Goal: Use online tool/utility: Utilize a website feature to perform a specific function

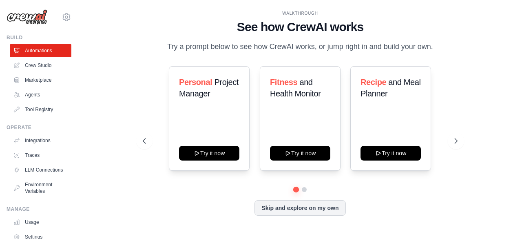
click at [446, 195] on div "Personal Project Manager Try it now Fitness and Health Monitor Try it now Recip…" at bounding box center [300, 140] width 314 height 149
click at [303, 189] on button at bounding box center [304, 189] width 7 height 7
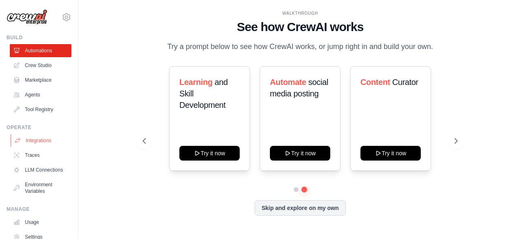
scroll to position [54, 0]
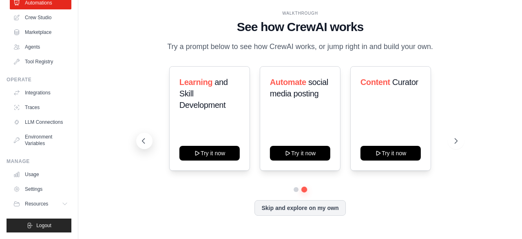
click at [147, 138] on icon at bounding box center [144, 141] width 8 height 8
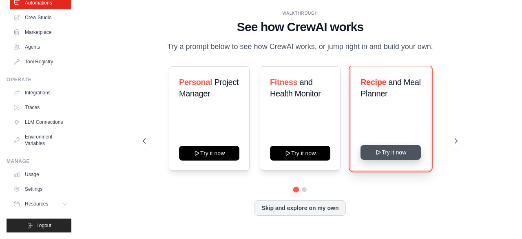
click at [390, 153] on button "Try it now" at bounding box center [391, 152] width 60 height 15
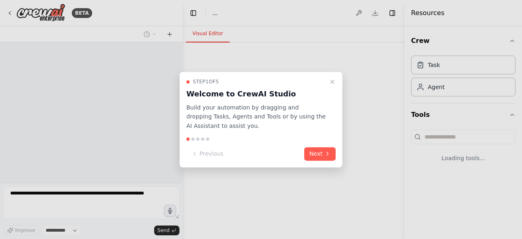
select select "****"
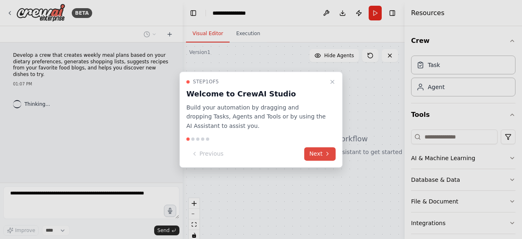
click at [322, 153] on button "Next" at bounding box center [319, 153] width 31 height 13
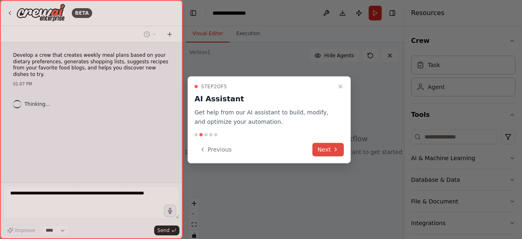
click at [331, 152] on button "Next" at bounding box center [327, 148] width 31 height 13
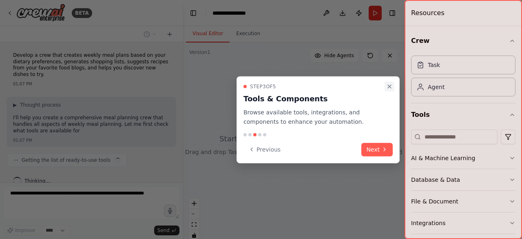
scroll to position [4, 0]
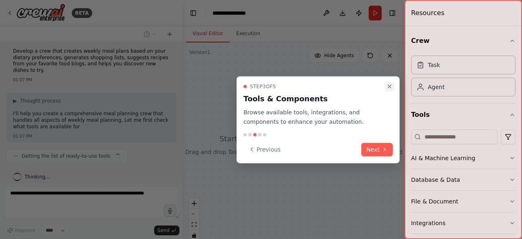
click at [390, 86] on icon "Close walkthrough" at bounding box center [389, 86] width 7 height 7
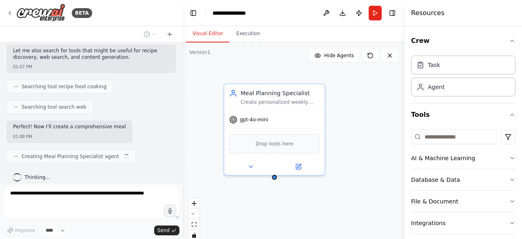
scroll to position [135, 0]
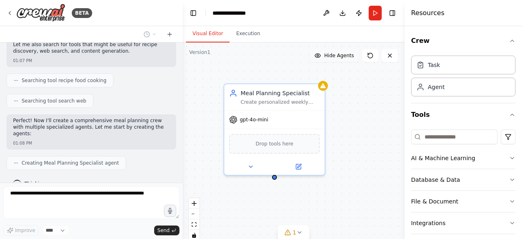
click at [335, 55] on span "Hide Agents" at bounding box center [339, 55] width 30 height 7
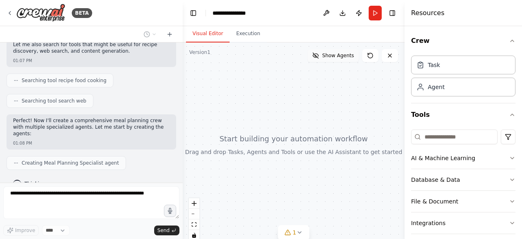
click at [335, 55] on span "Show Agents" at bounding box center [338, 55] width 32 height 7
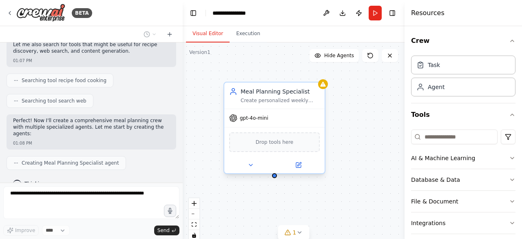
click at [286, 138] on span "Drop tools here" at bounding box center [275, 142] width 38 height 8
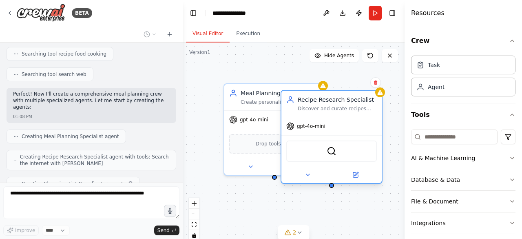
scroll to position [182, 0]
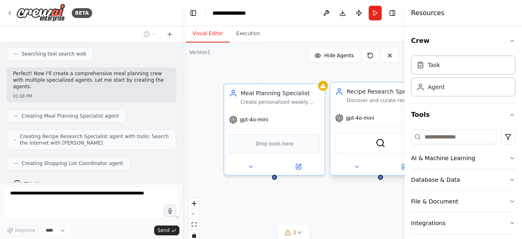
drag, startPoint x: 377, startPoint y: 89, endPoint x: 356, endPoint y: 91, distance: 21.3
click at [356, 91] on div "Recipe Research Specialist" at bounding box center [386, 91] width 79 height 8
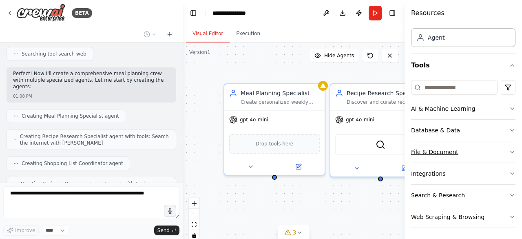
scroll to position [208, 0]
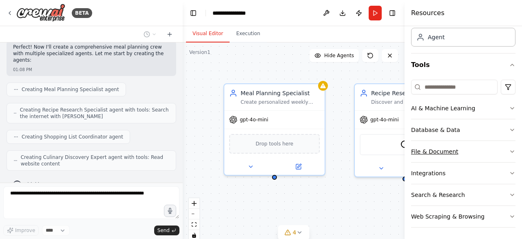
click at [434, 151] on div "File & Document" at bounding box center [434, 151] width 47 height 8
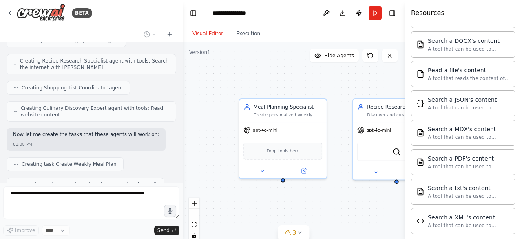
scroll to position [277, 0]
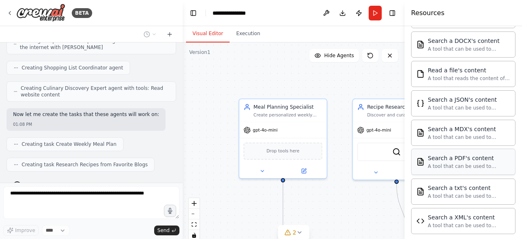
click at [448, 159] on div "Search a PDF's content A tool that can be used to semantic search a query from …" at bounding box center [469, 162] width 82 height 16
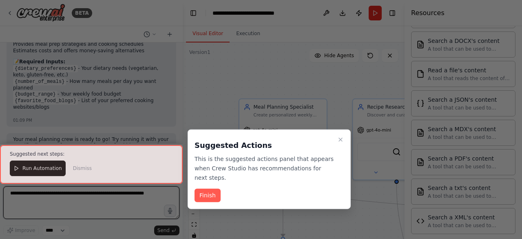
scroll to position [846, 0]
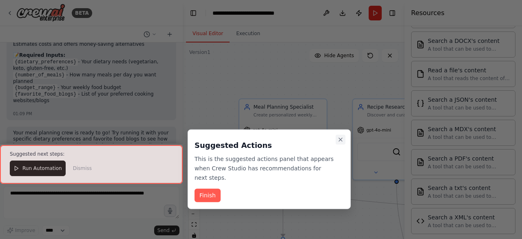
click at [339, 139] on icon "Close walkthrough" at bounding box center [340, 139] width 7 height 7
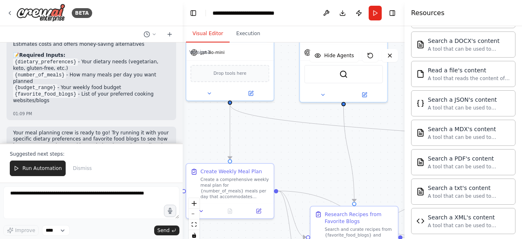
drag, startPoint x: 225, startPoint y: 158, endPoint x: 172, endPoint y: 80, distance: 93.9
click at [172, 80] on div "BETA Develop a crew that creates weekly meal plans based on your dietary prefer…" at bounding box center [261, 119] width 522 height 239
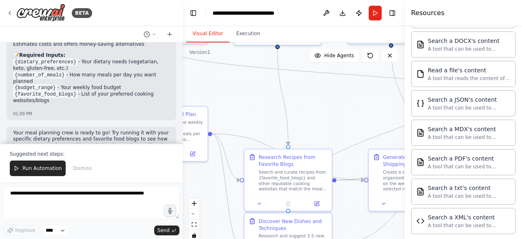
drag, startPoint x: 308, startPoint y: 160, endPoint x: 241, endPoint y: 102, distance: 88.8
click at [241, 102] on div ".deletable-edge-delete-btn { width: 20px; height: 20px; border: 0px solid #ffff…" at bounding box center [294, 144] width 222 height 204
drag, startPoint x: 340, startPoint y: 151, endPoint x: 269, endPoint y: 93, distance: 92.1
click at [269, 93] on div ".deletable-edge-delete-btn { width: 20px; height: 20px; border: 0px solid #ffff…" at bounding box center [294, 144] width 222 height 204
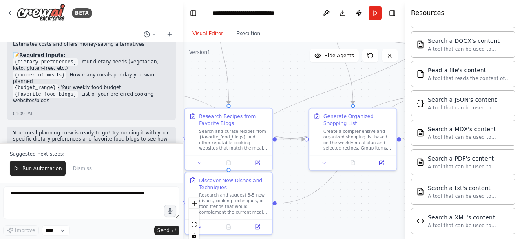
drag, startPoint x: 315, startPoint y: 128, endPoint x: 247, endPoint y: 75, distance: 86.9
click at [247, 76] on div ".deletable-edge-delete-btn { width: 20px; height: 20px; border: 0px solid #ffff…" at bounding box center [294, 144] width 222 height 204
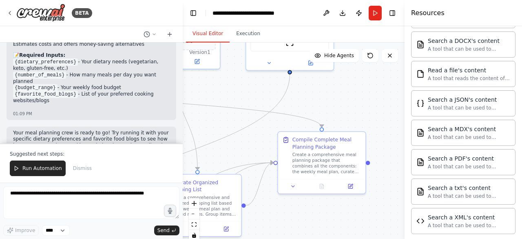
drag, startPoint x: 336, startPoint y: 180, endPoint x: 190, endPoint y: 258, distance: 165.9
click at [190, 238] on html "BETA Develop a crew that creates weekly meal plans based on your dietary prefer…" at bounding box center [261, 119] width 522 height 239
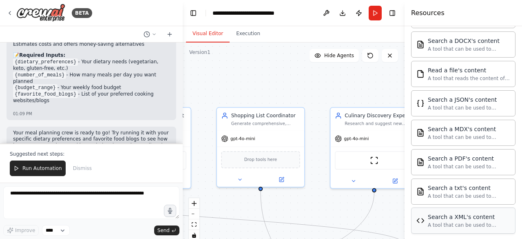
drag, startPoint x: 358, startPoint y: 90, endPoint x: 443, endPoint y: 208, distance: 145.2
click at [443, 208] on div "BETA Develop a crew that creates weekly meal plans based on your dietary prefer…" at bounding box center [261, 119] width 522 height 239
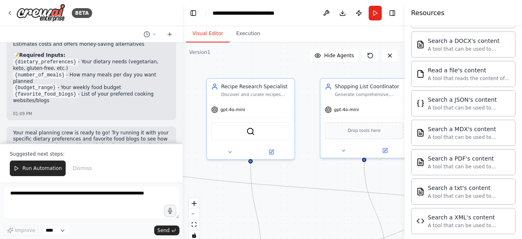
drag, startPoint x: 212, startPoint y: 202, endPoint x: 315, endPoint y: 173, distance: 107.6
click at [315, 173] on div ".deletable-edge-delete-btn { width: 20px; height: 20px; border: 0px solid #ffff…" at bounding box center [294, 144] width 222 height 204
